Goal: Information Seeking & Learning: Compare options

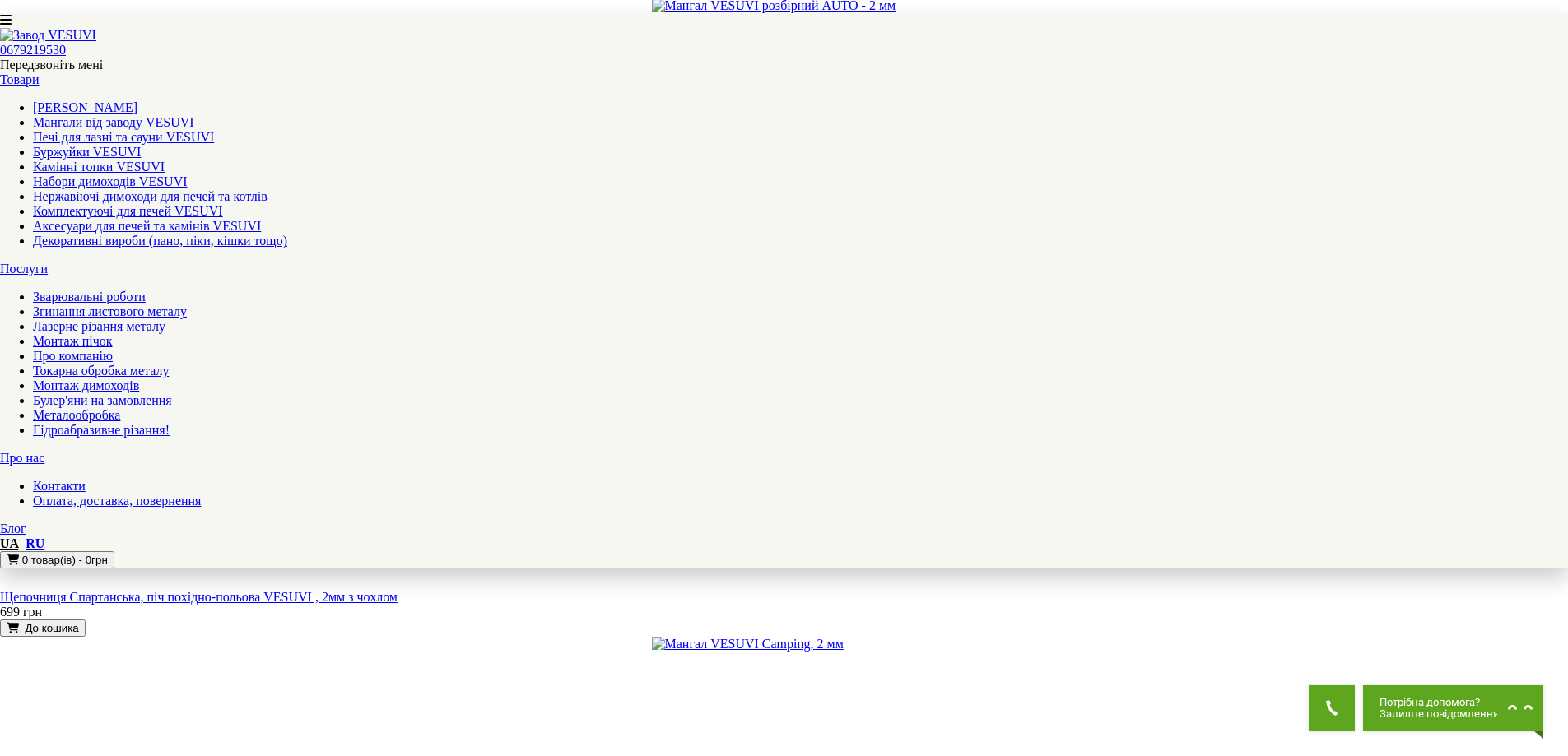
scroll to position [1563, 0]
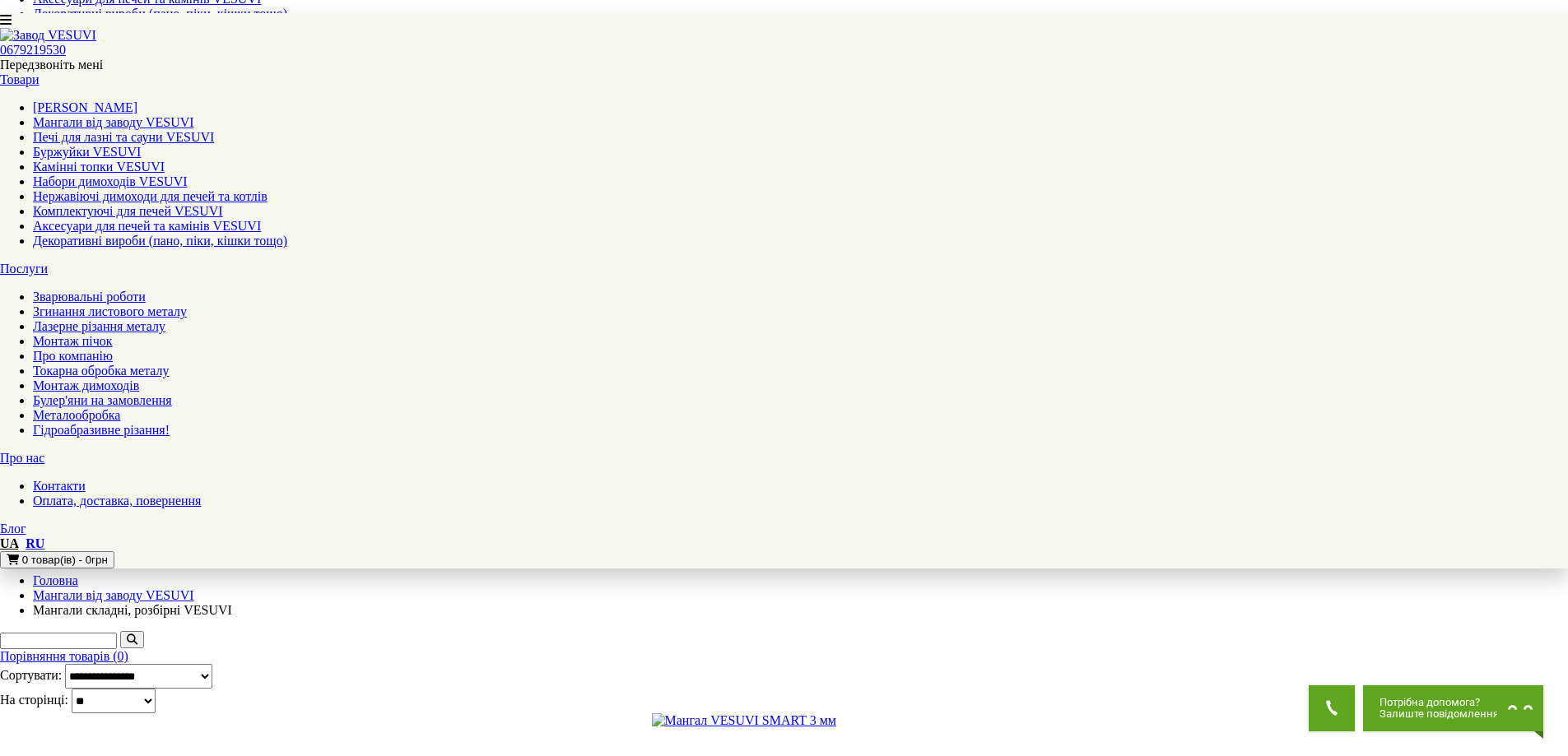
scroll to position [659, 0]
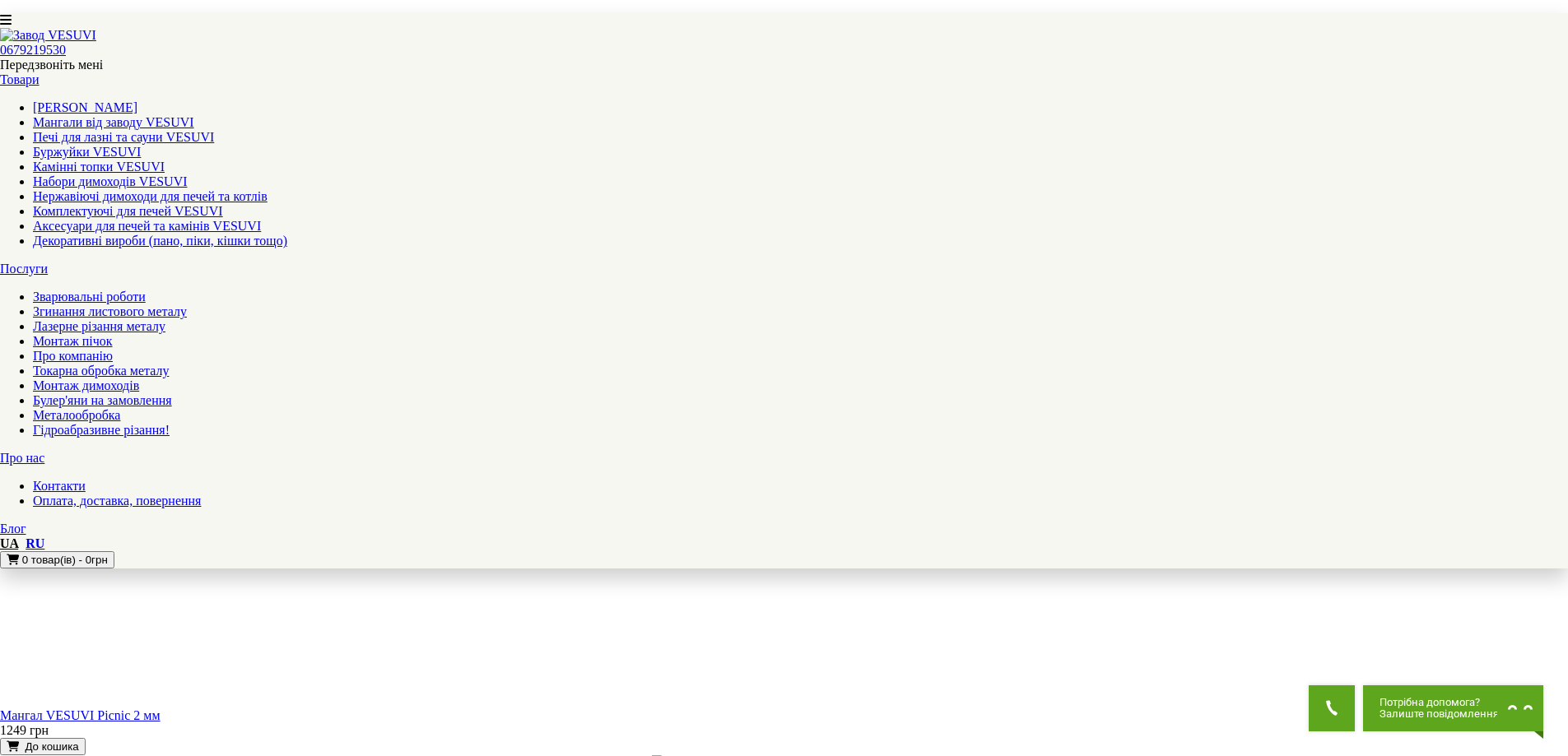
scroll to position [1828, 0]
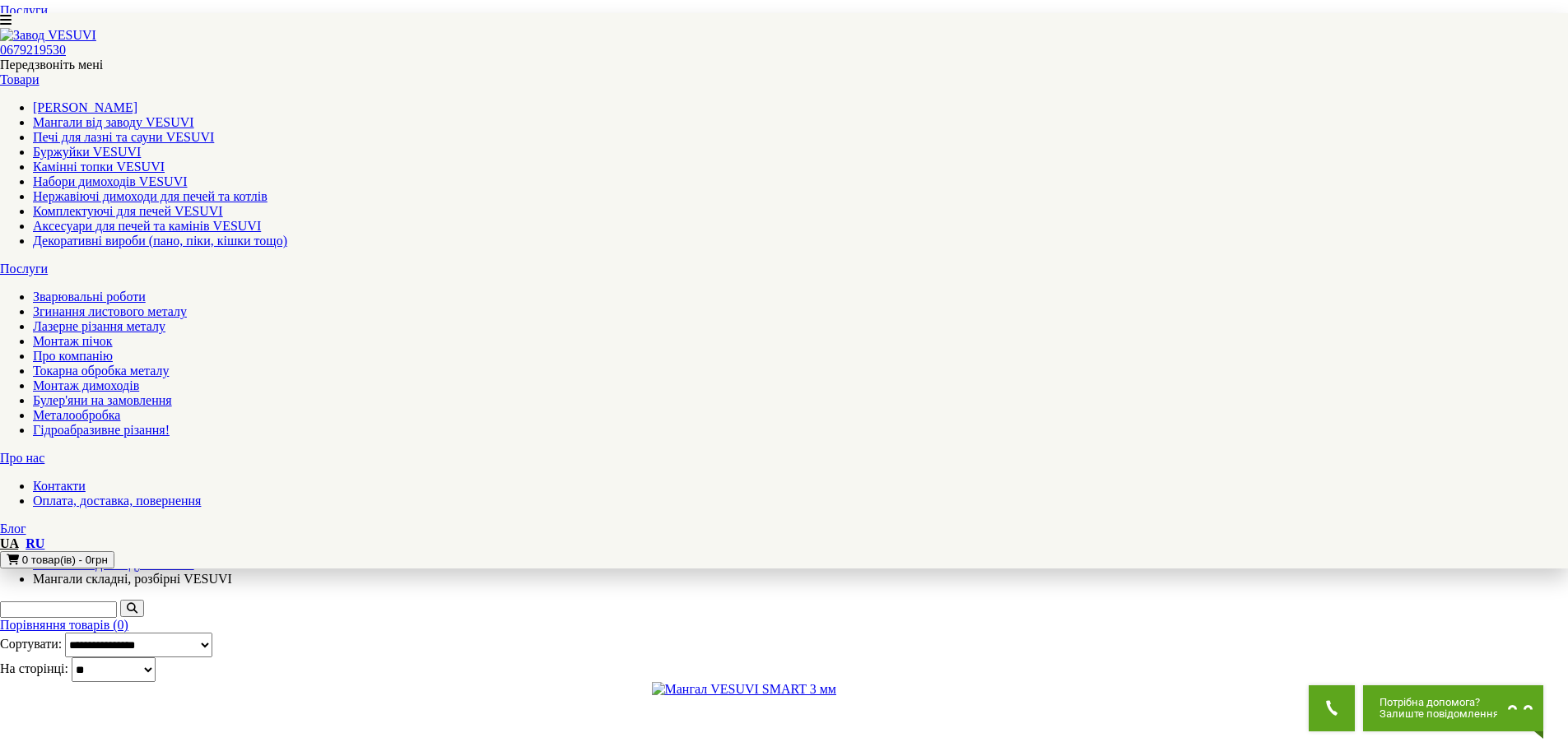
scroll to position [659, 0]
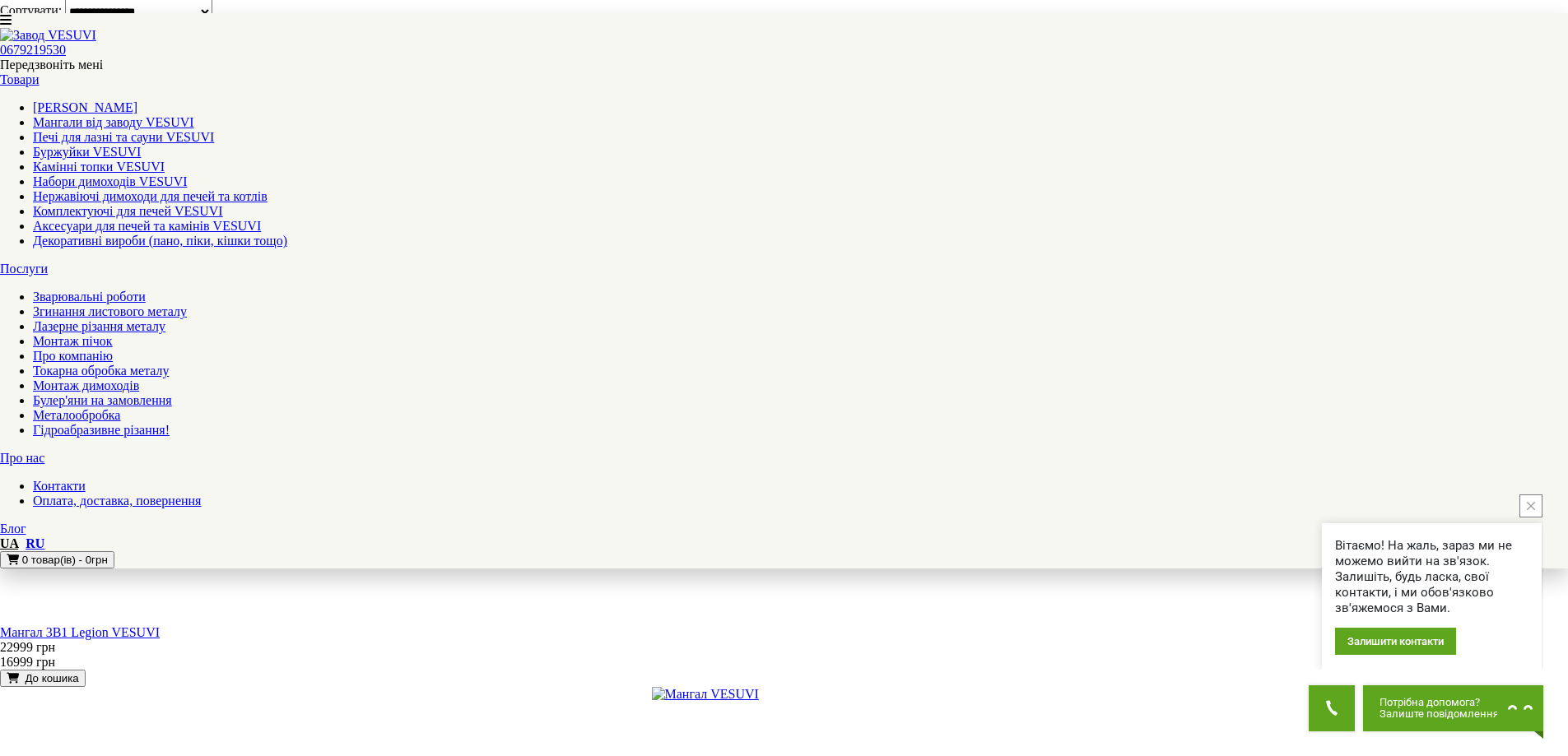
scroll to position [1316, 0]
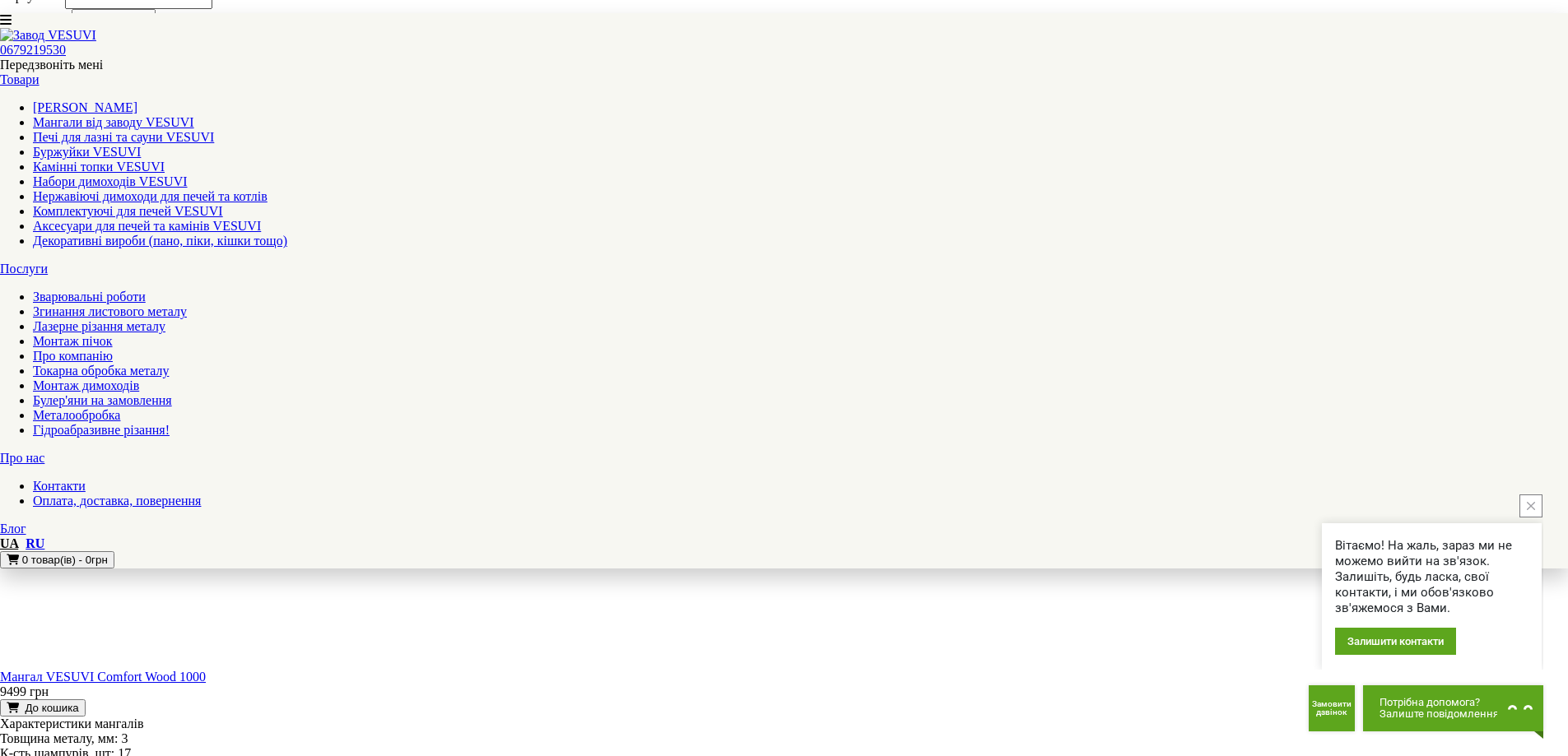
scroll to position [1399, 0]
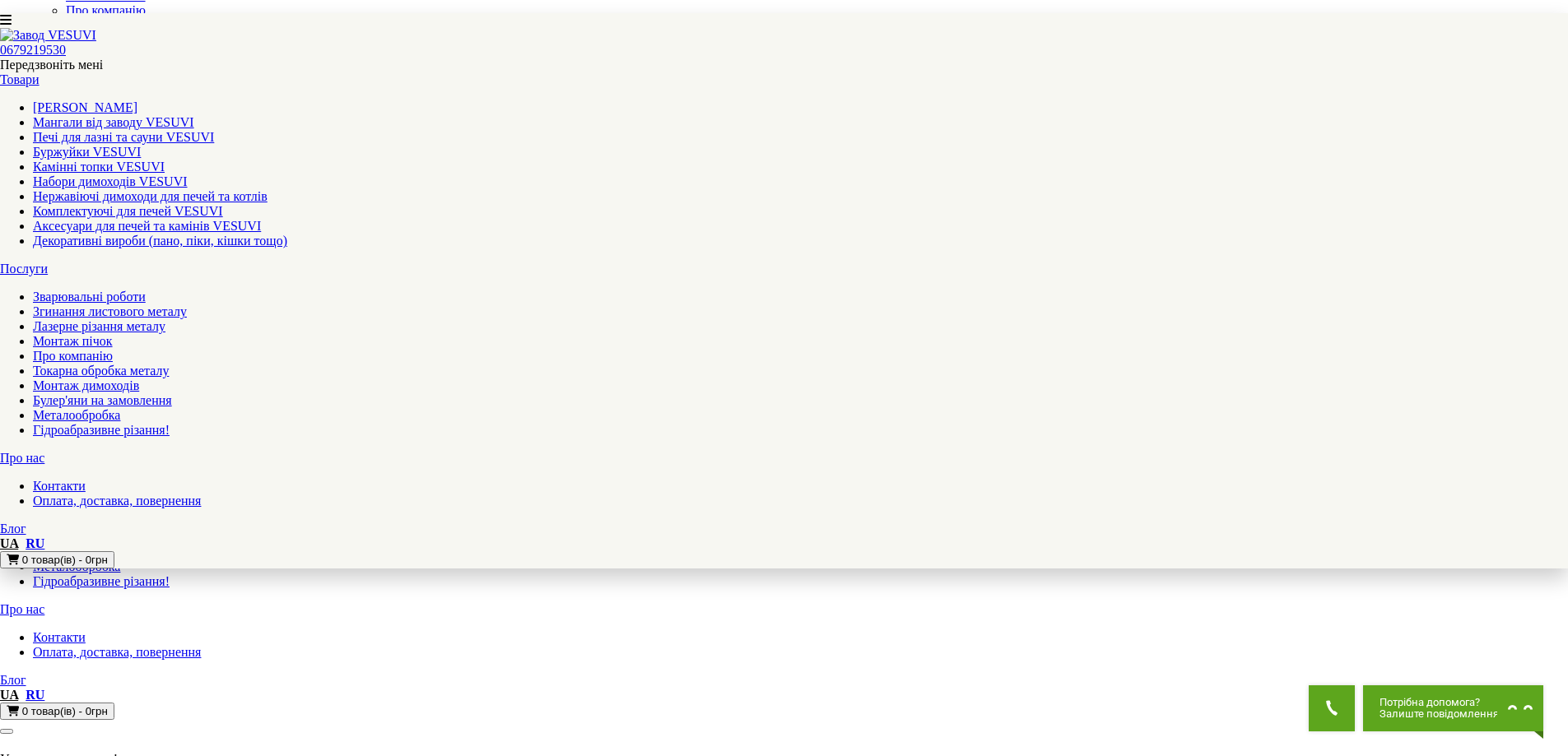
scroll to position [329, 0]
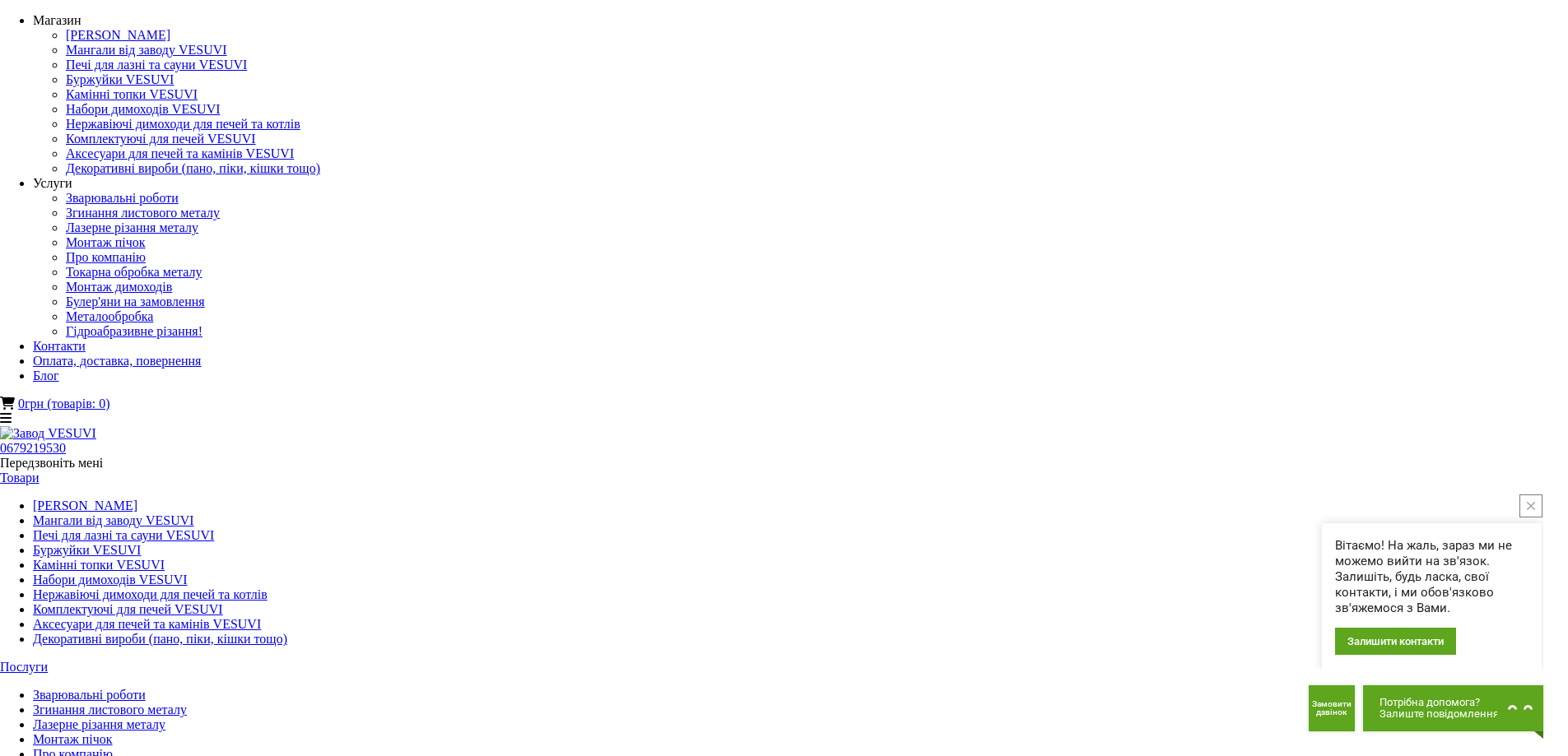
click at [138, 499] on link "[PERSON_NAME]" at bounding box center [85, 505] width 105 height 14
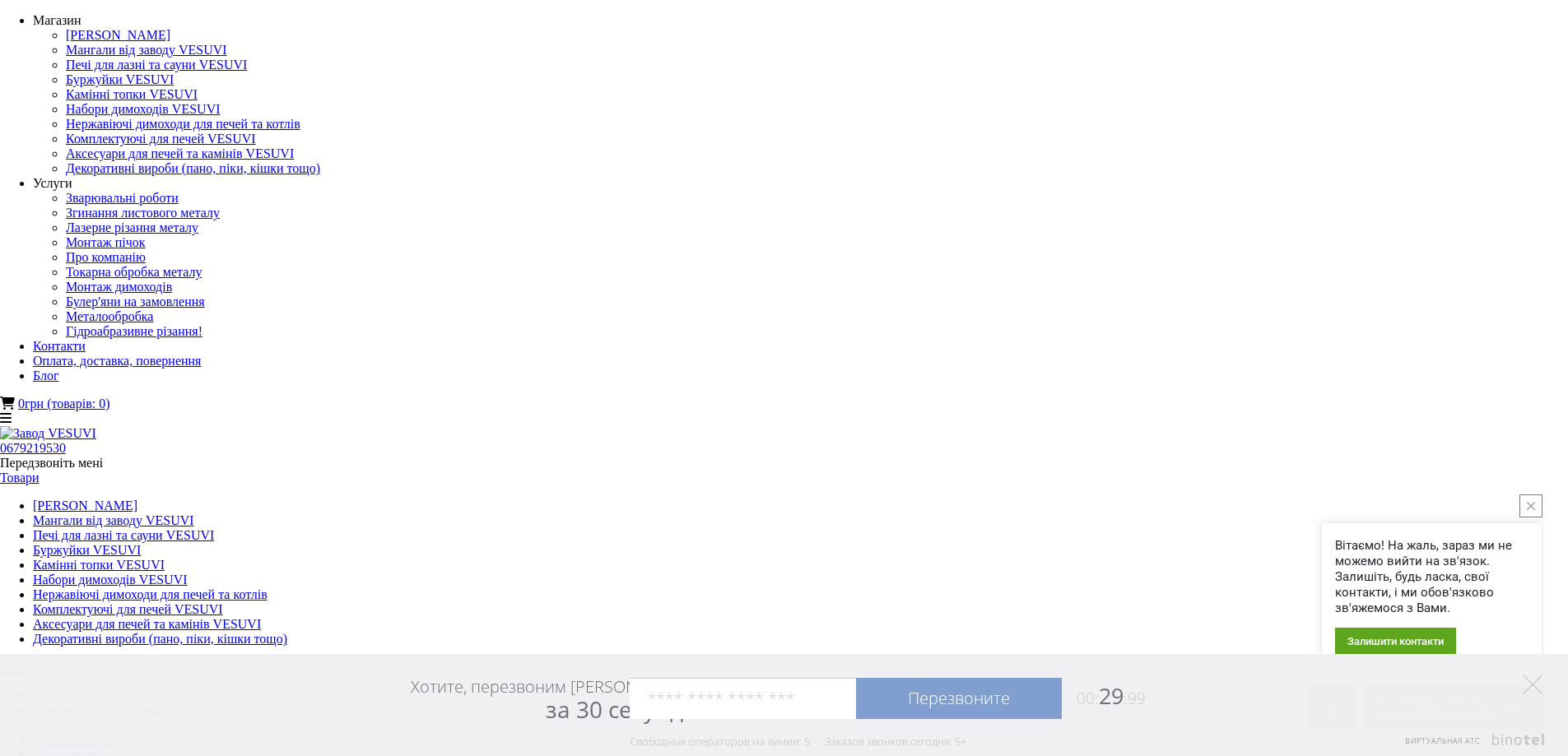
click at [214, 528] on link "Печі для лазні та сауни VESUVI" at bounding box center [123, 535] width 181 height 14
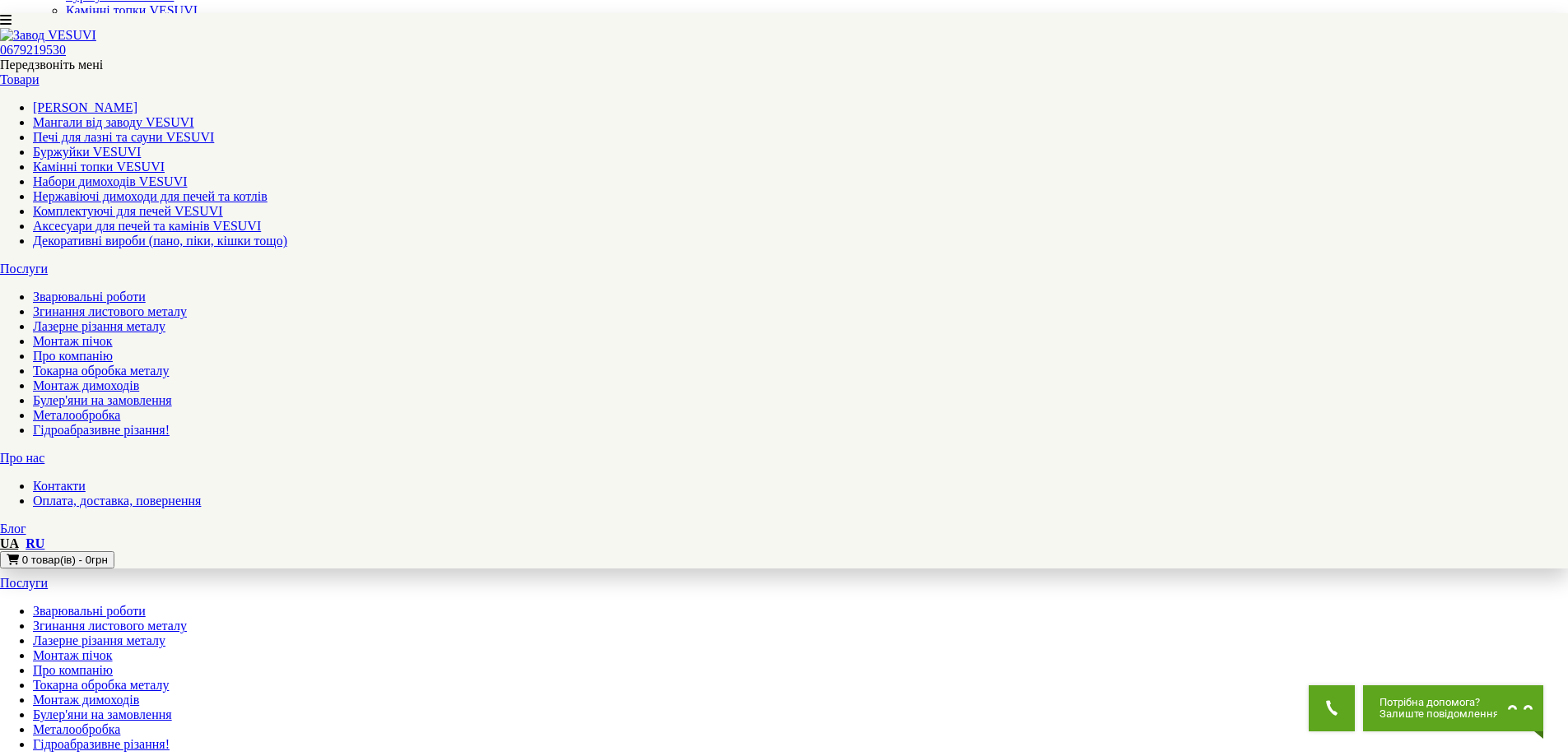
scroll to position [164, 0]
